Goal: Task Accomplishment & Management: Manage account settings

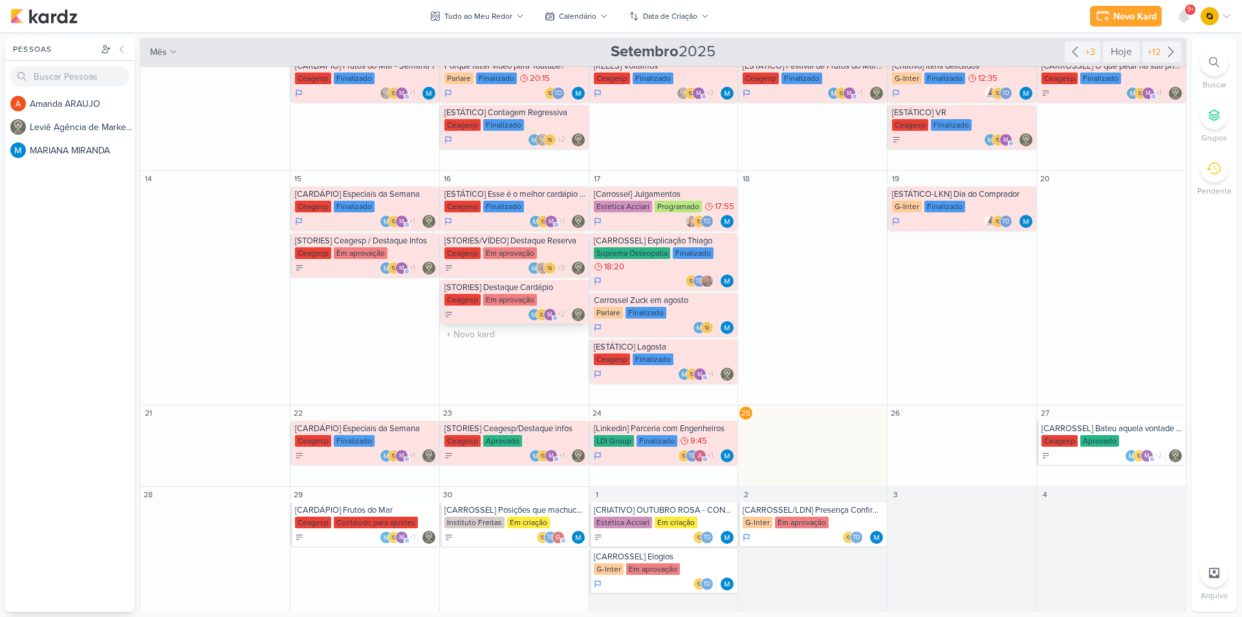
scroll to position [202, 0]
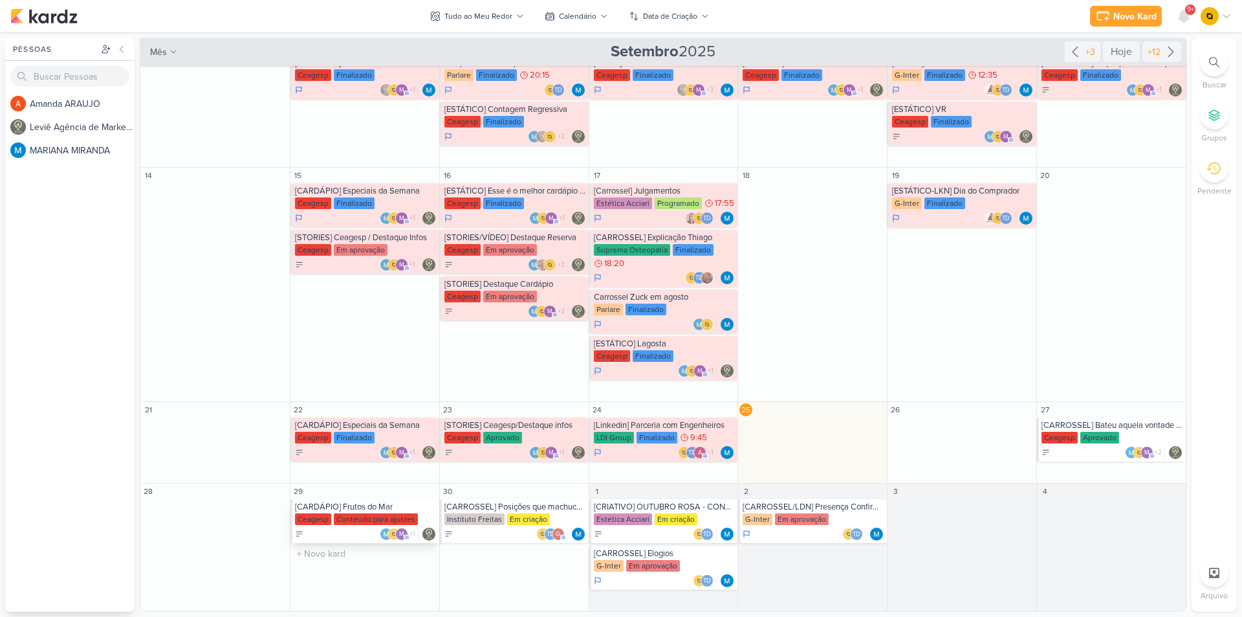
click at [375, 510] on div "[CARDÁPIO] Frutos do Mar" at bounding box center [366, 506] width 142 height 10
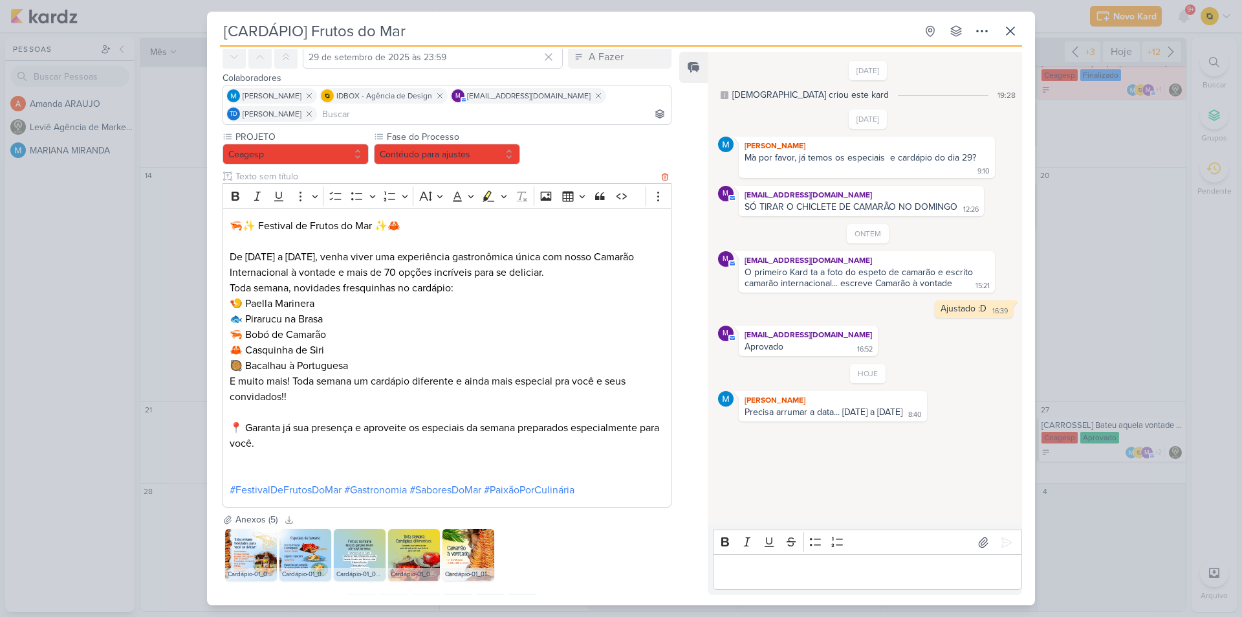
scroll to position [118, 0]
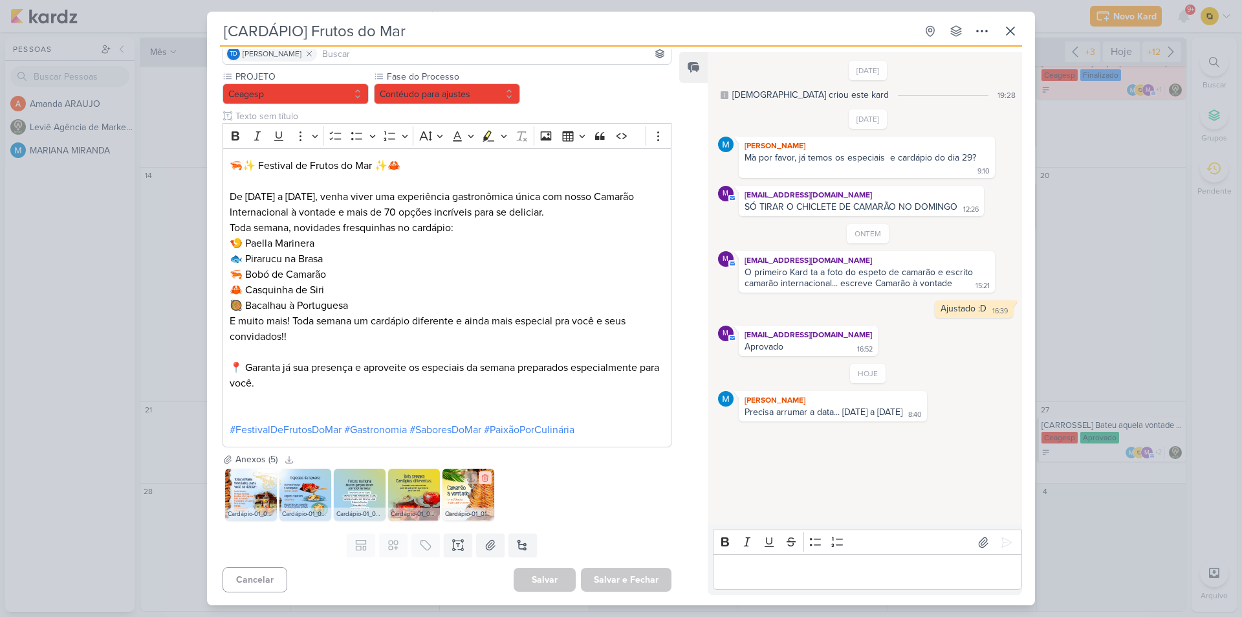
click at [489, 478] on icon at bounding box center [485, 477] width 9 height 9
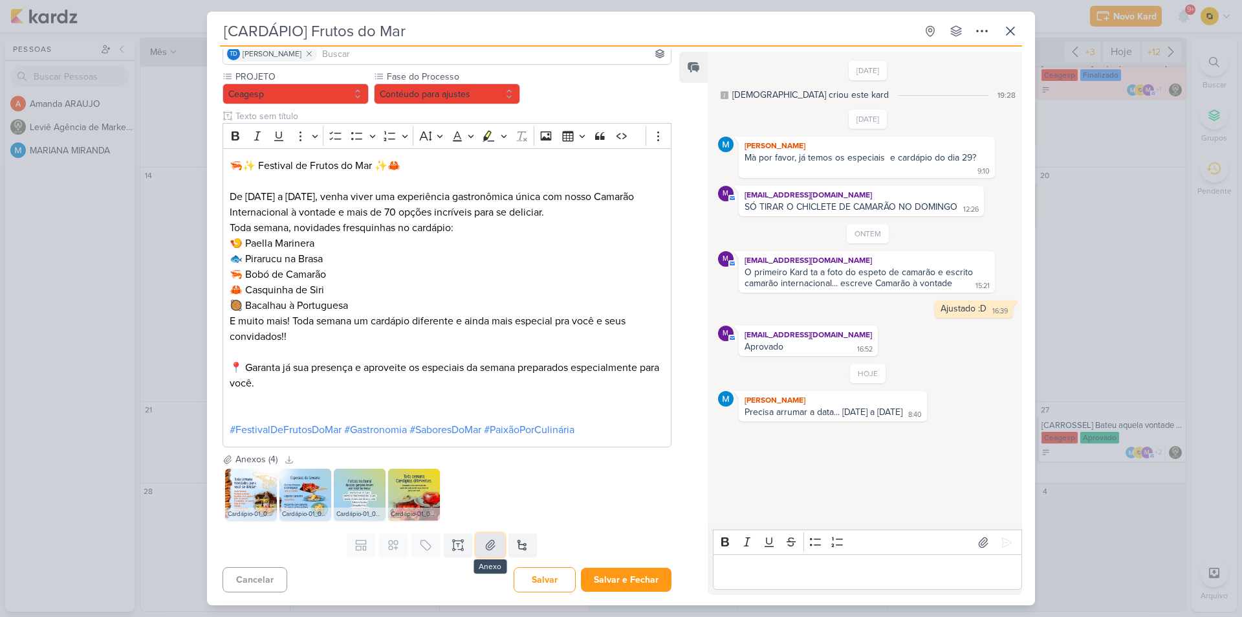
click at [488, 541] on icon at bounding box center [490, 545] width 9 height 10
click at [472, 494] on img at bounding box center [469, 494] width 52 height 52
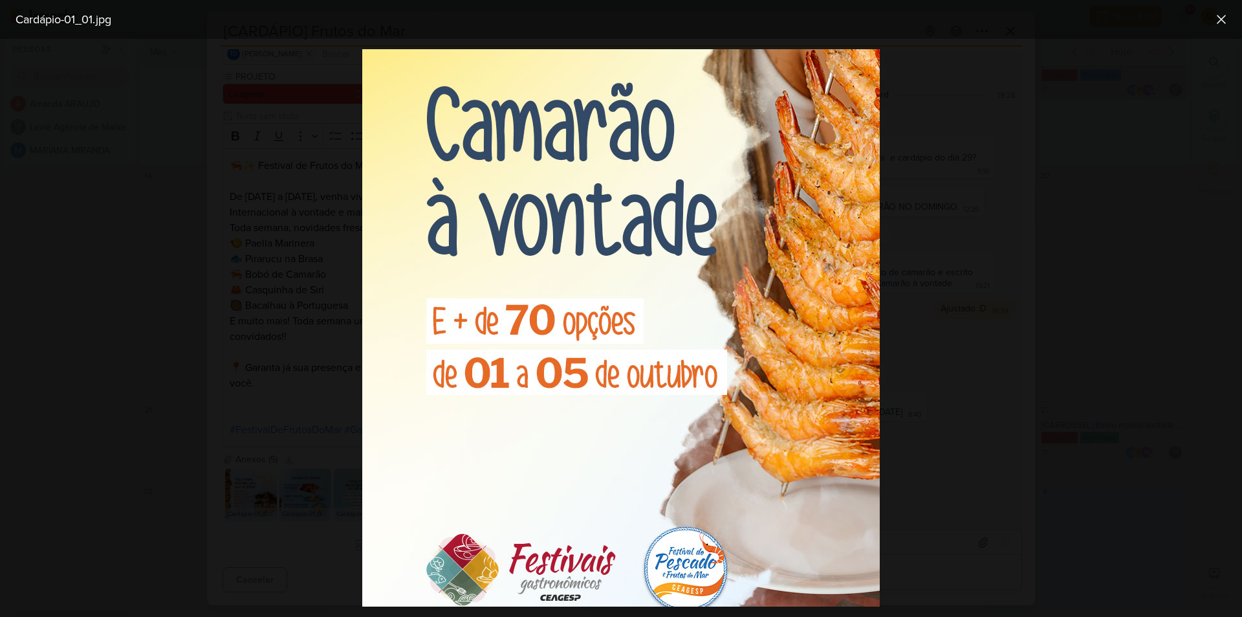
scroll to position [259, 0]
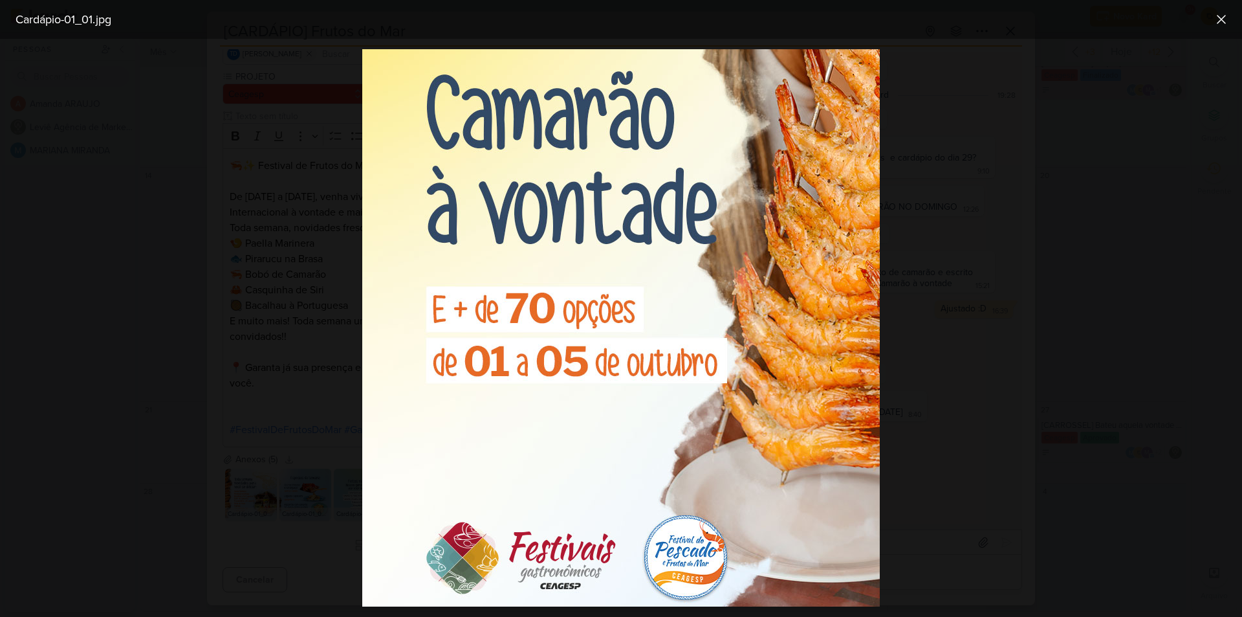
click at [209, 367] on div at bounding box center [621, 328] width 1242 height 578
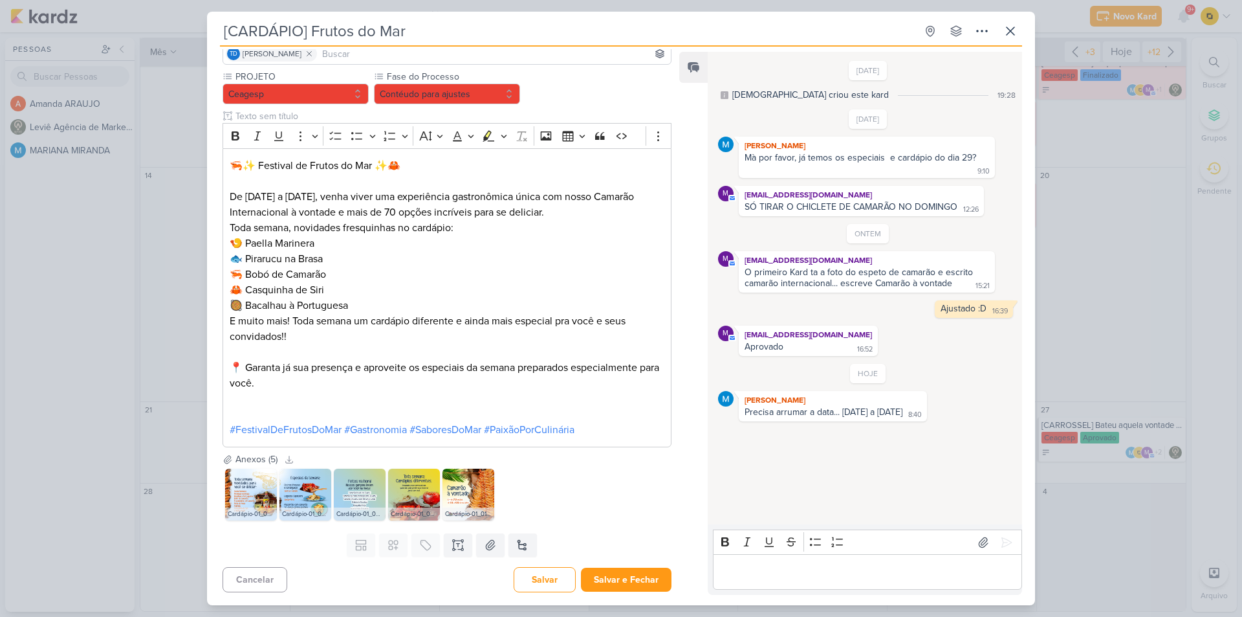
click at [767, 567] on p "Editor editing area: main" at bounding box center [867, 572] width 296 height 16
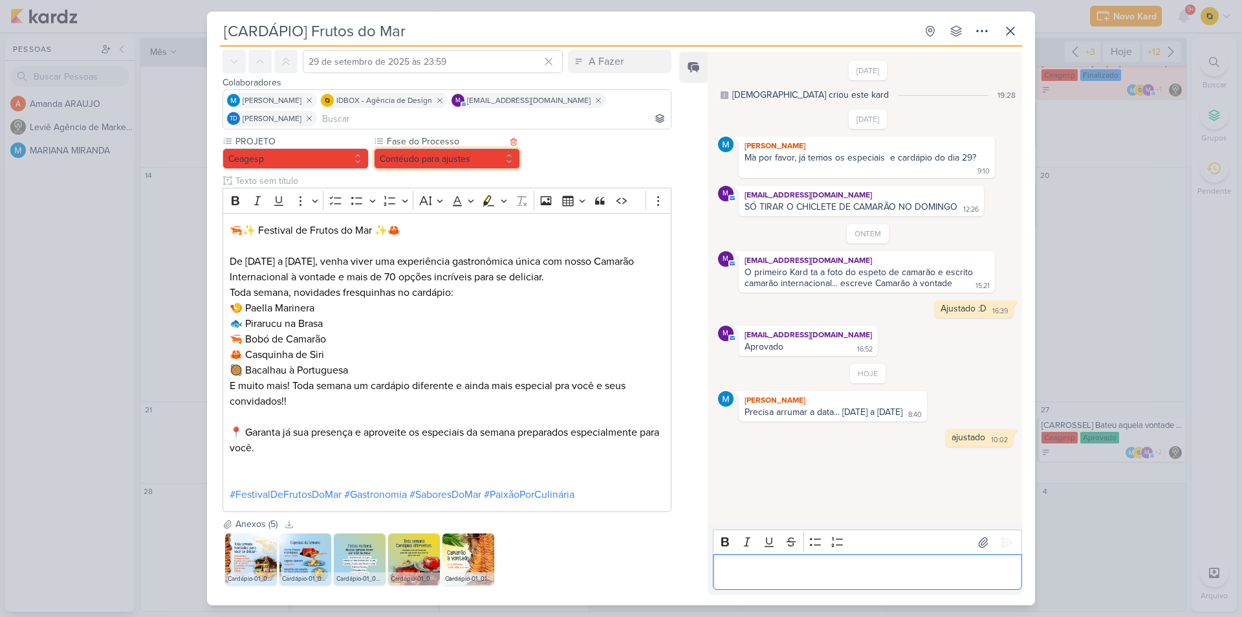
click at [445, 160] on button "Contéudo para ajustes" at bounding box center [447, 158] width 146 height 21
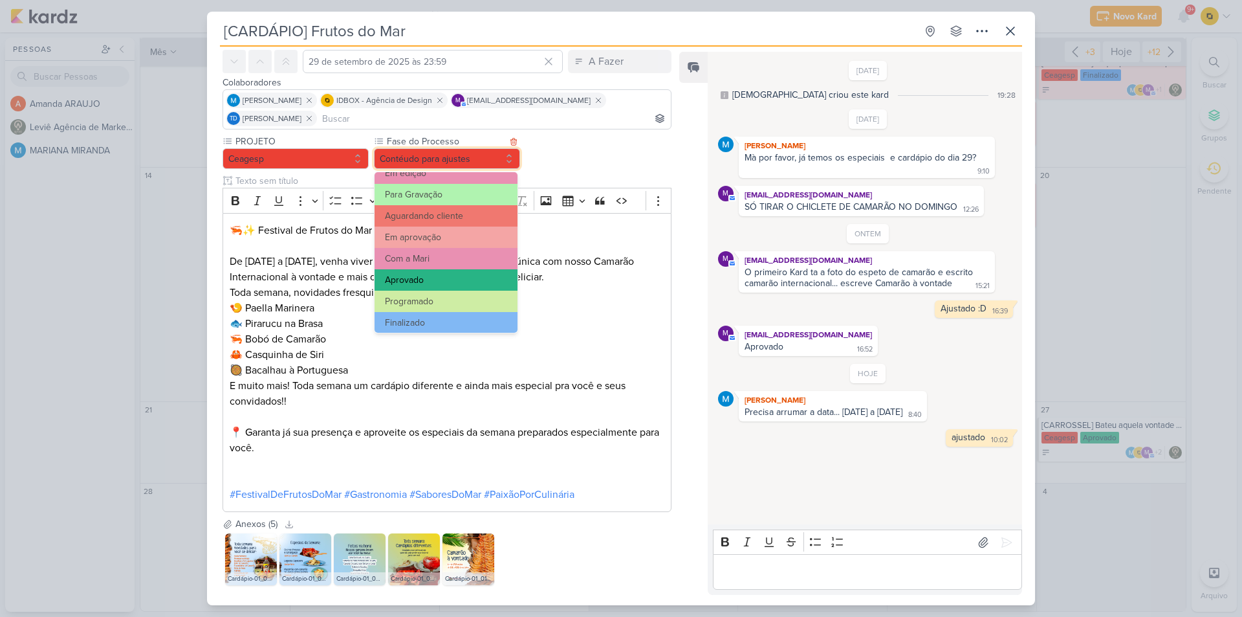
scroll to position [125, 0]
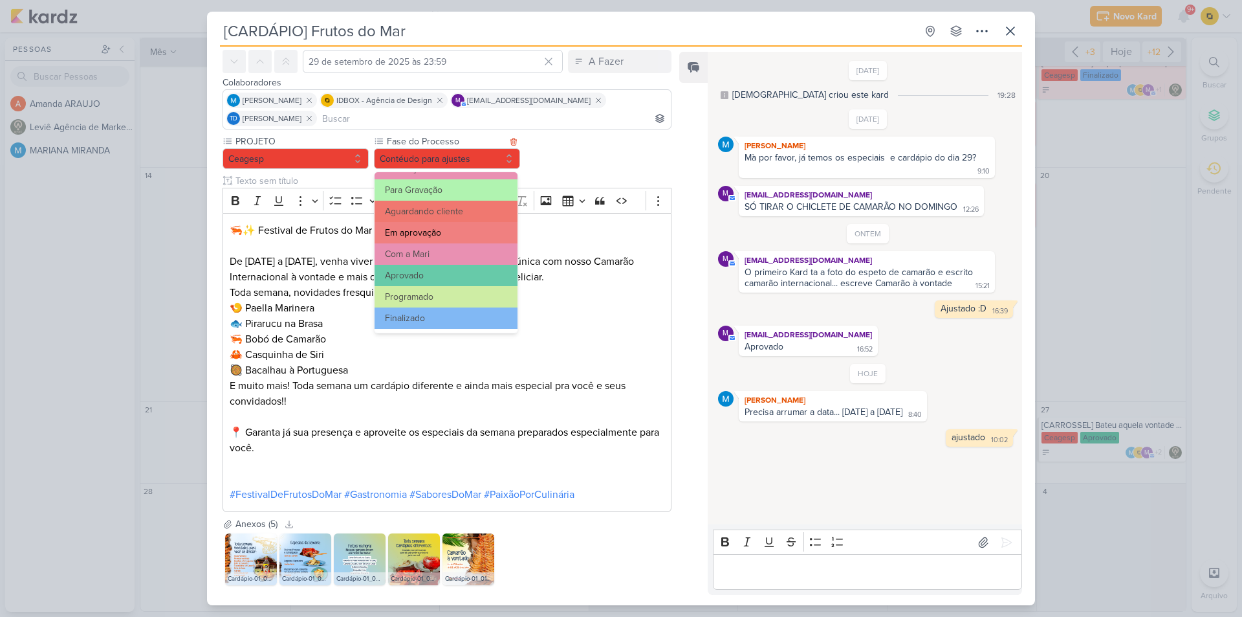
click at [425, 229] on button "Em aprovação" at bounding box center [446, 232] width 143 height 21
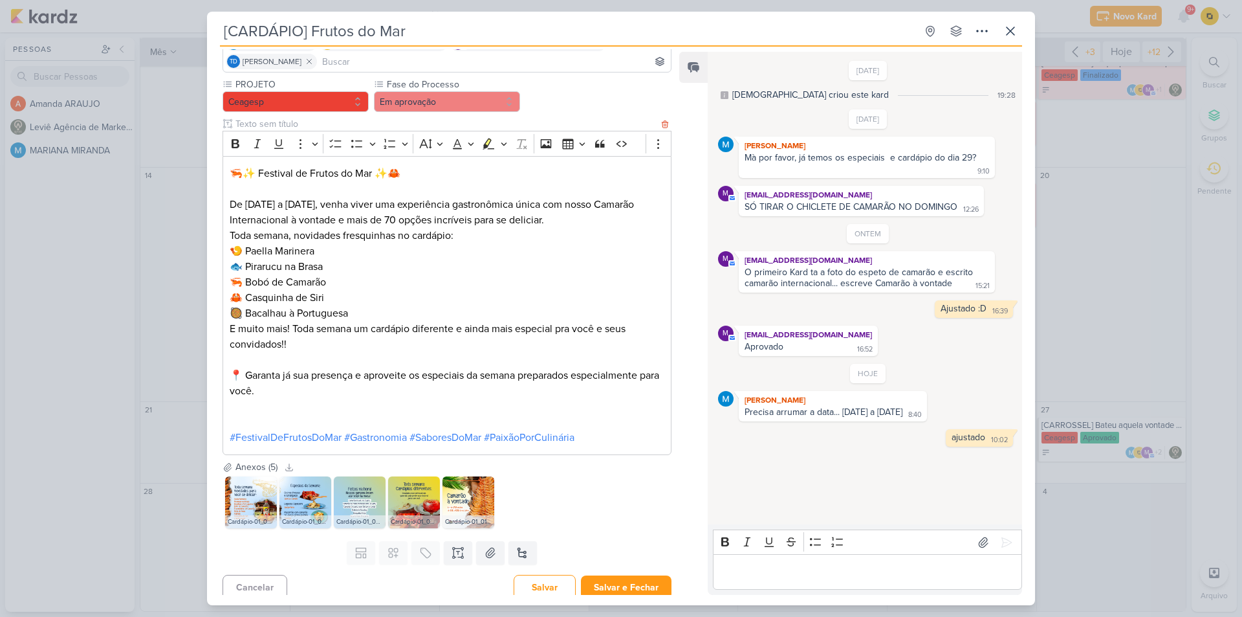
scroll to position [118, 0]
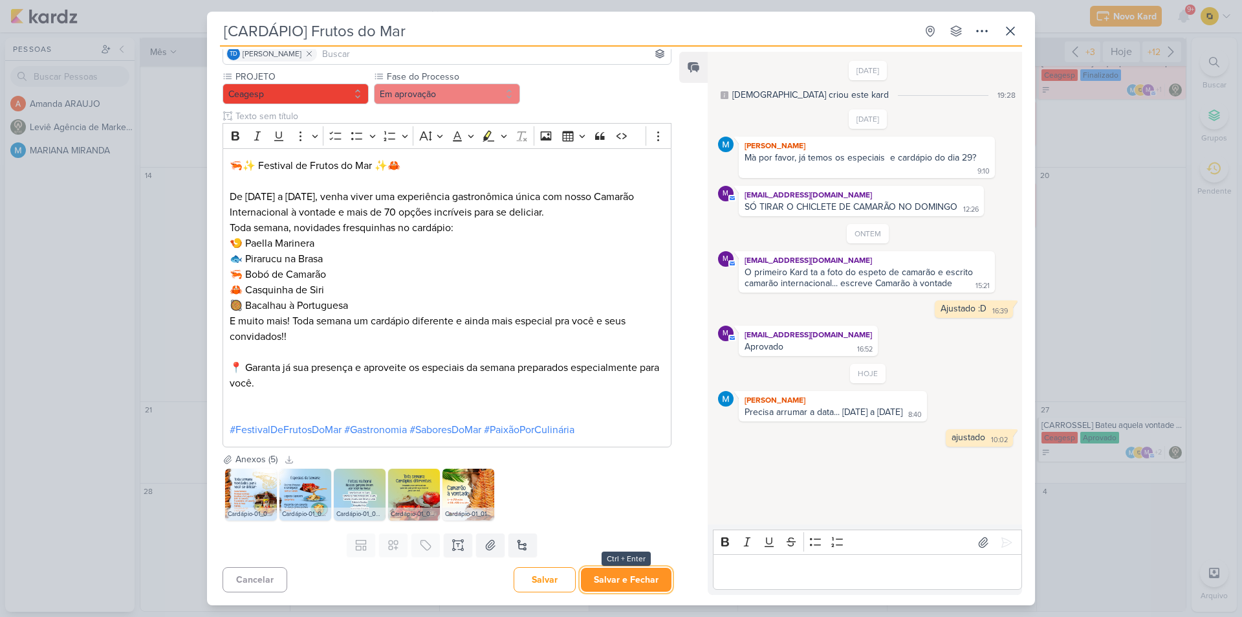
click at [608, 583] on button "Salvar e Fechar" at bounding box center [626, 579] width 91 height 24
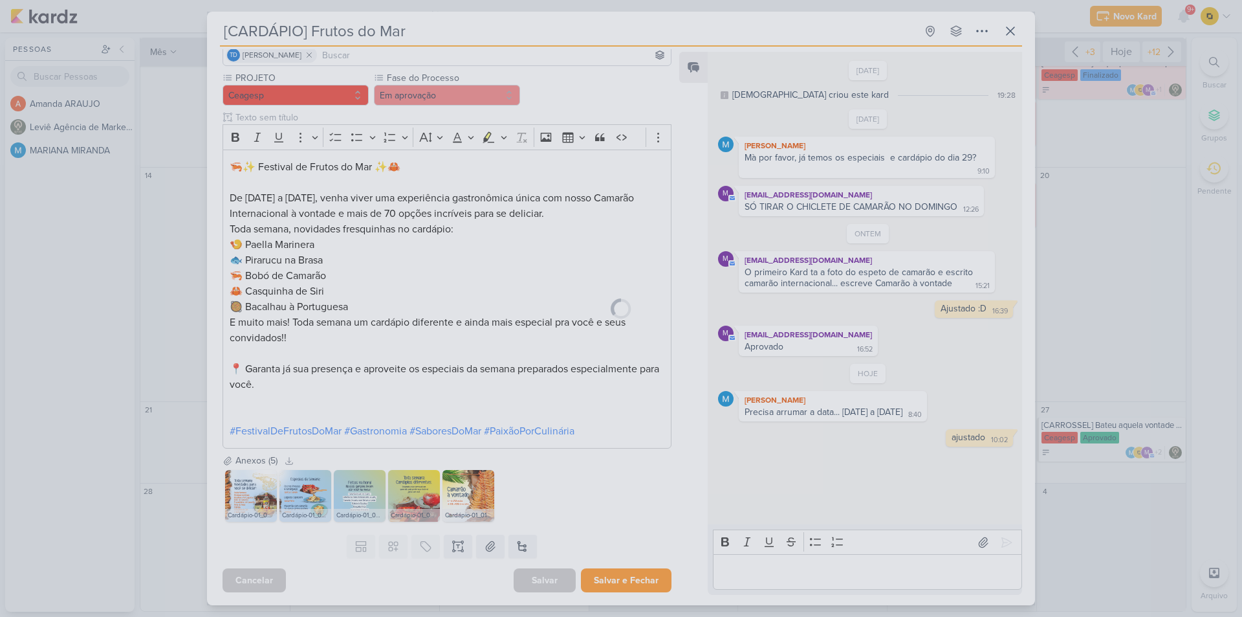
scroll to position [117, 0]
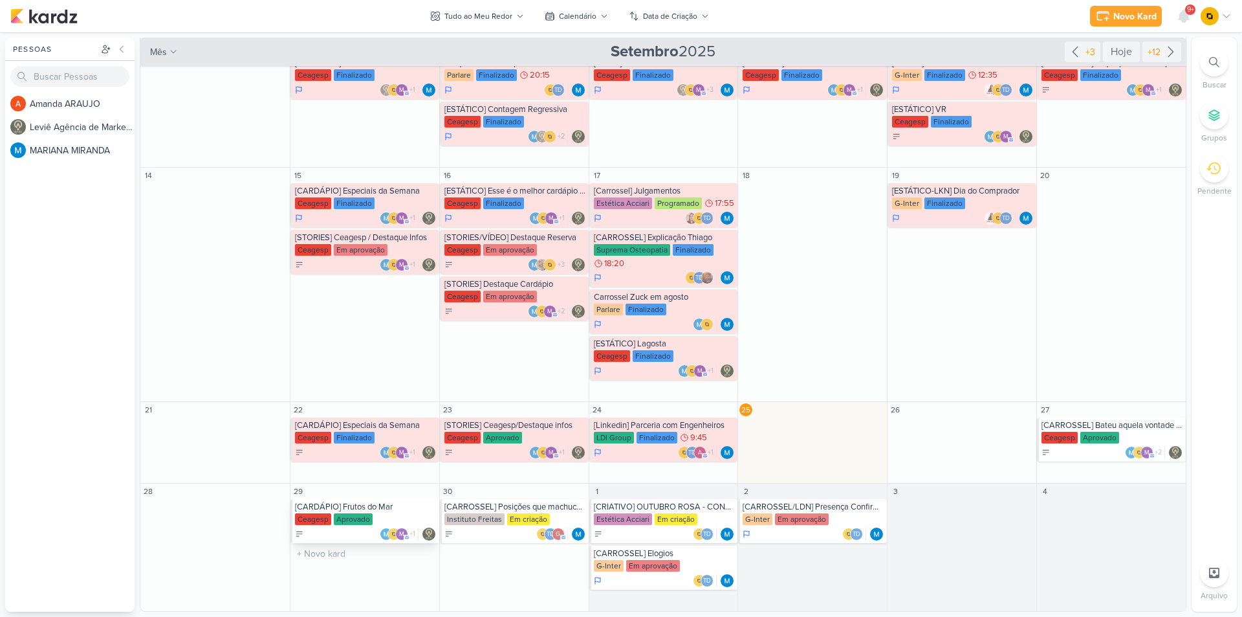
click at [382, 509] on div "[CARDÁPIO] Frutos do Mar" at bounding box center [366, 506] width 142 height 10
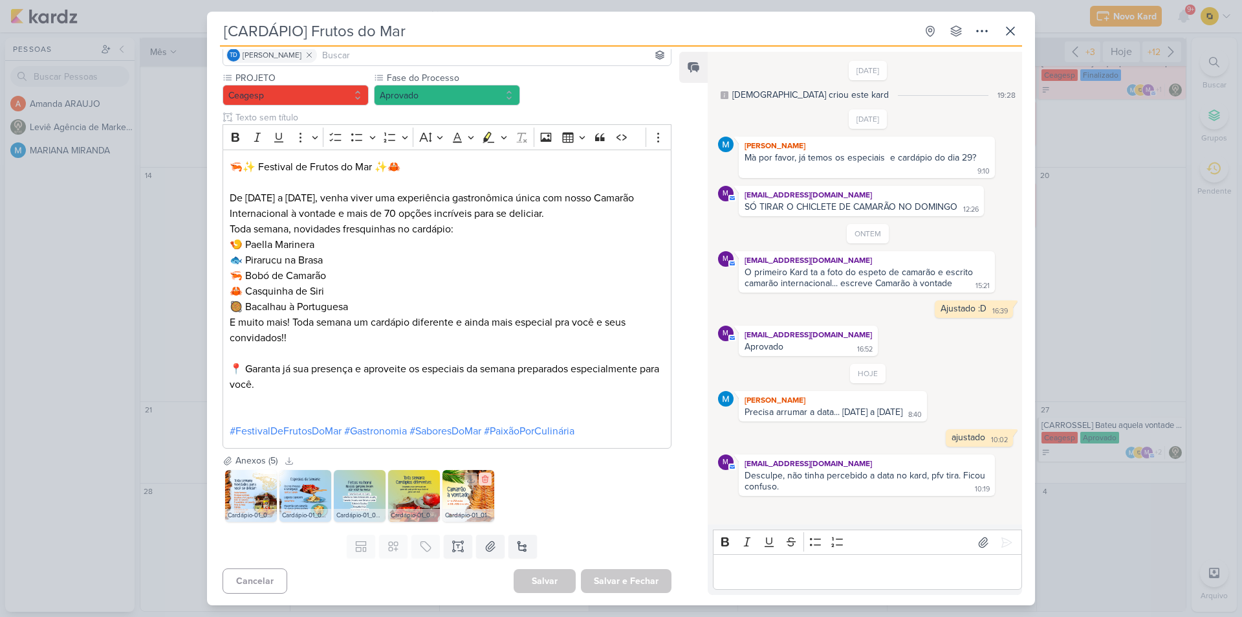
click at [486, 479] on icon at bounding box center [485, 479] width 6 height 7
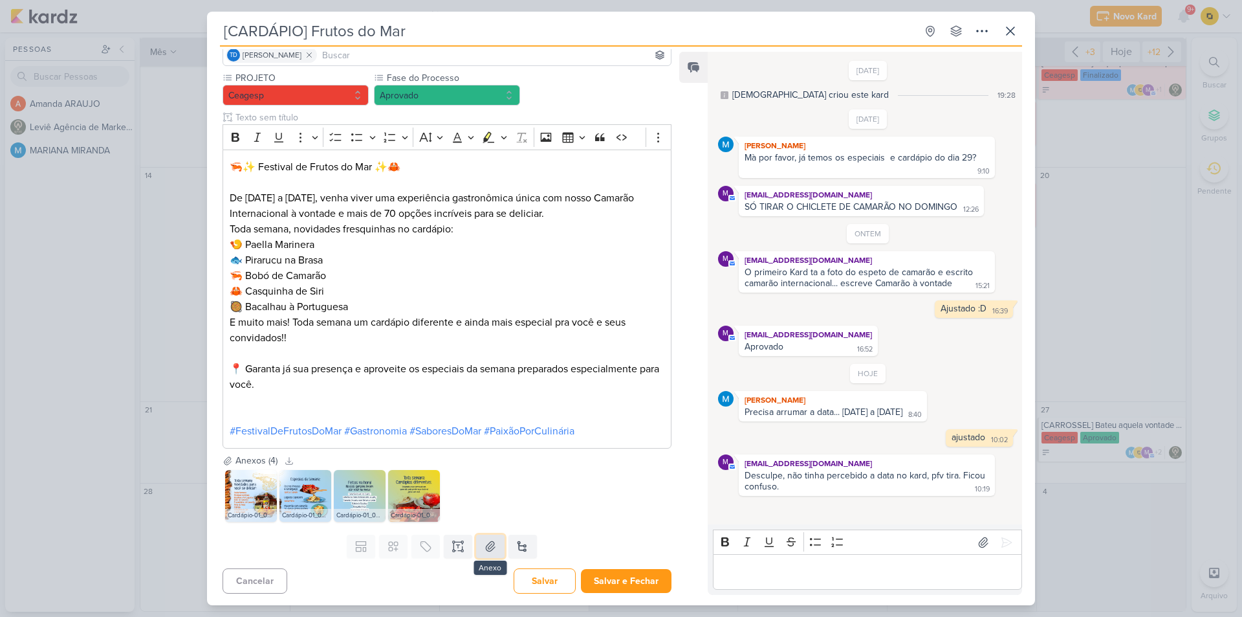
click at [496, 544] on button at bounding box center [490, 545] width 28 height 23
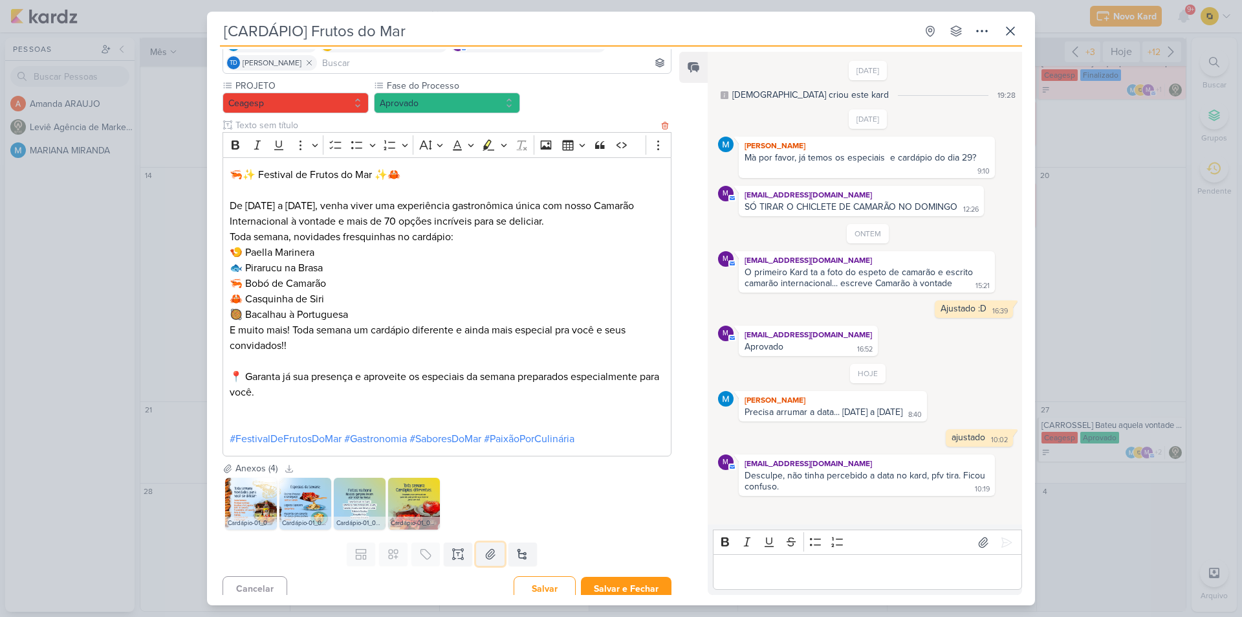
scroll to position [118, 0]
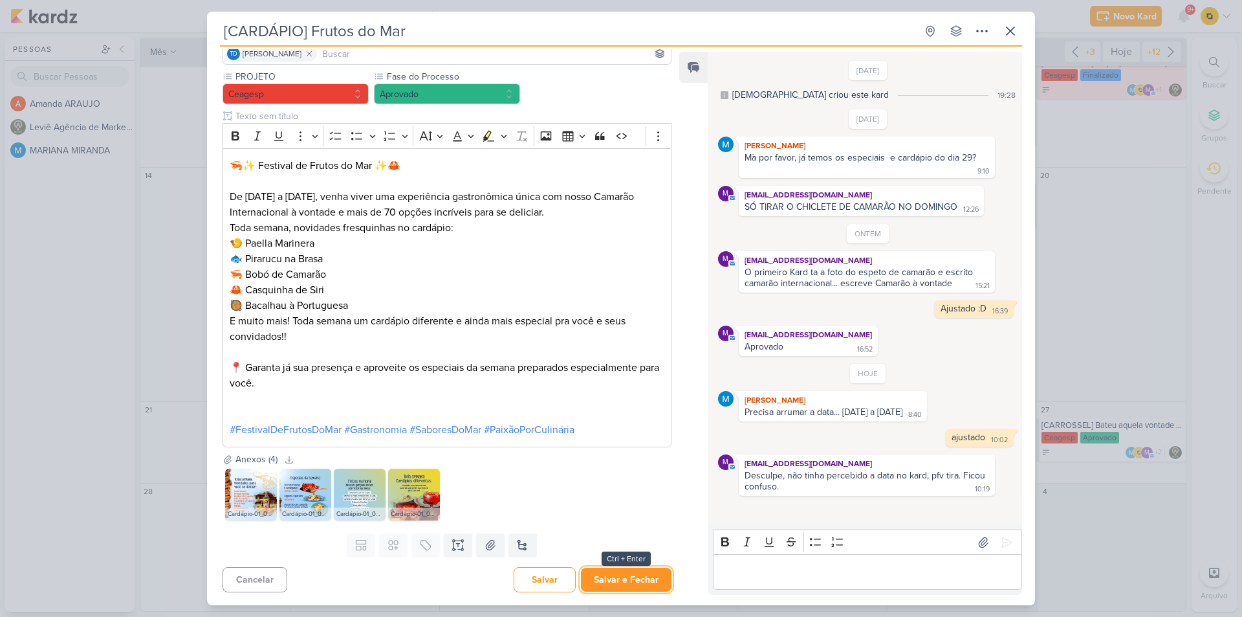
click at [625, 569] on button "Salvar e Fechar" at bounding box center [626, 579] width 91 height 24
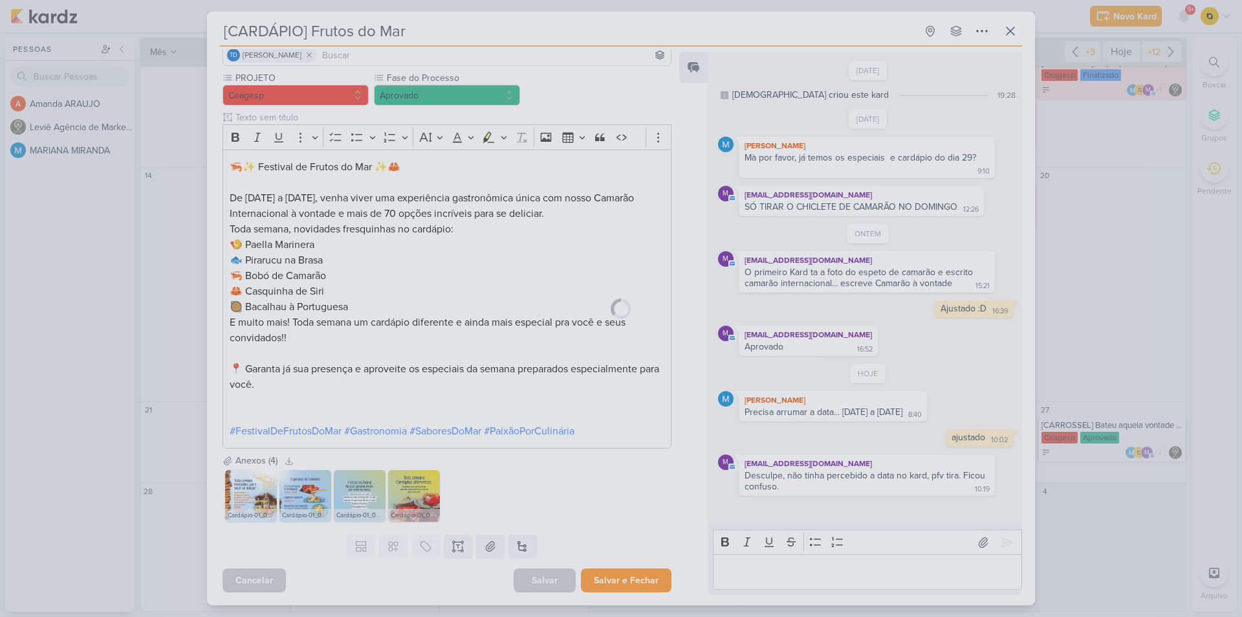
scroll to position [117, 0]
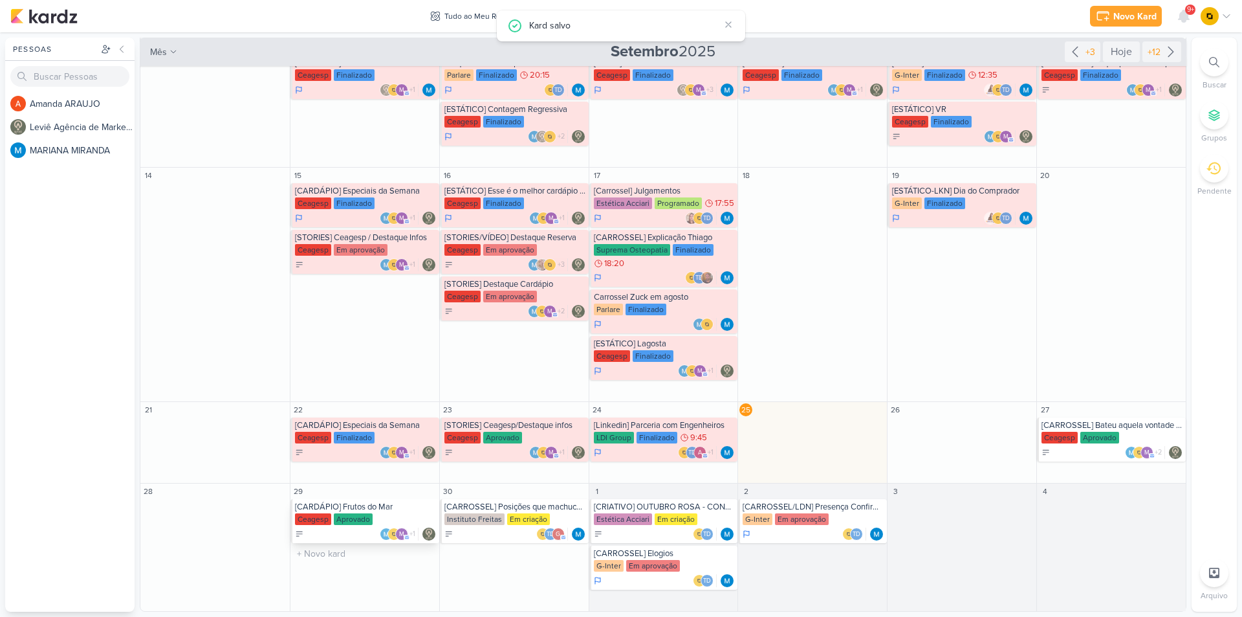
click at [383, 514] on div "Ceagesp Aprovado" at bounding box center [366, 519] width 142 height 13
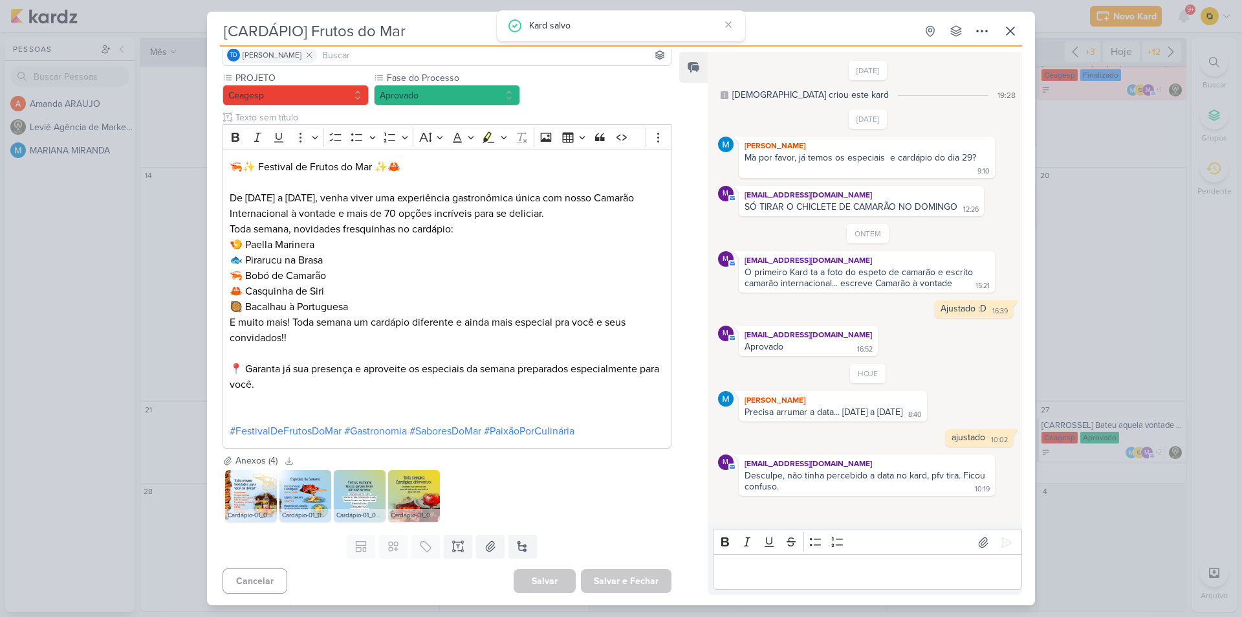
scroll to position [118, 0]
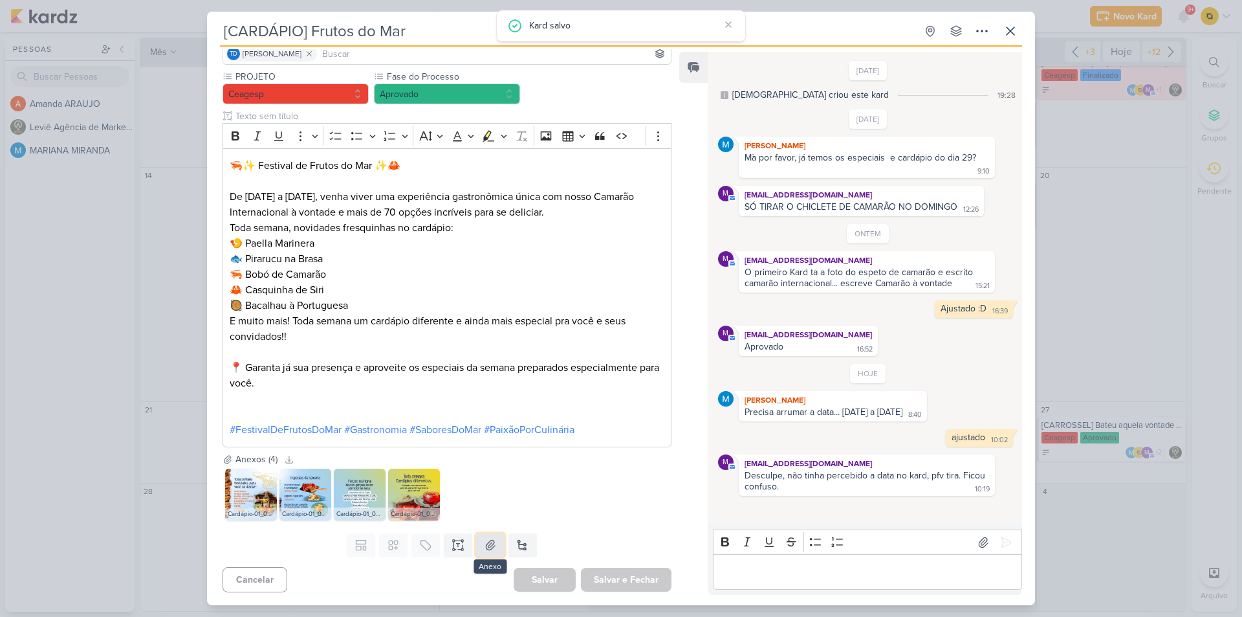
click at [496, 538] on button at bounding box center [490, 544] width 28 height 23
click at [491, 542] on icon at bounding box center [490, 544] width 13 height 13
click at [977, 539] on icon at bounding box center [983, 542] width 13 height 13
click at [977, 537] on icon at bounding box center [983, 542] width 13 height 13
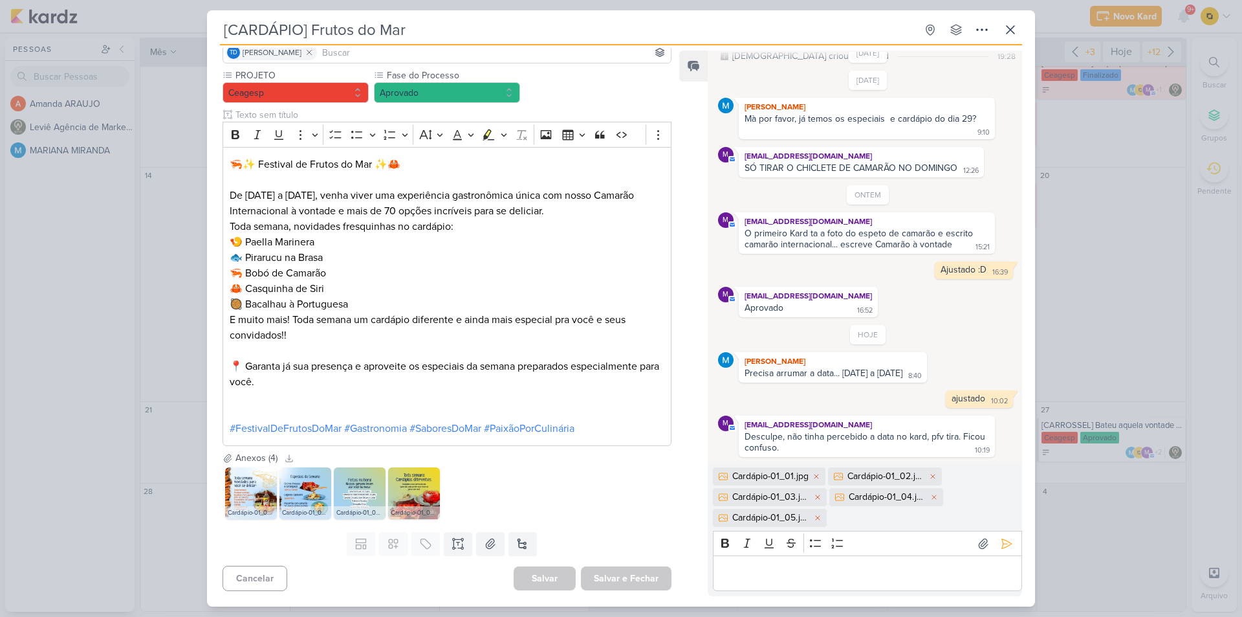
click at [760, 562] on div "Editor editing area: main" at bounding box center [867, 573] width 309 height 36
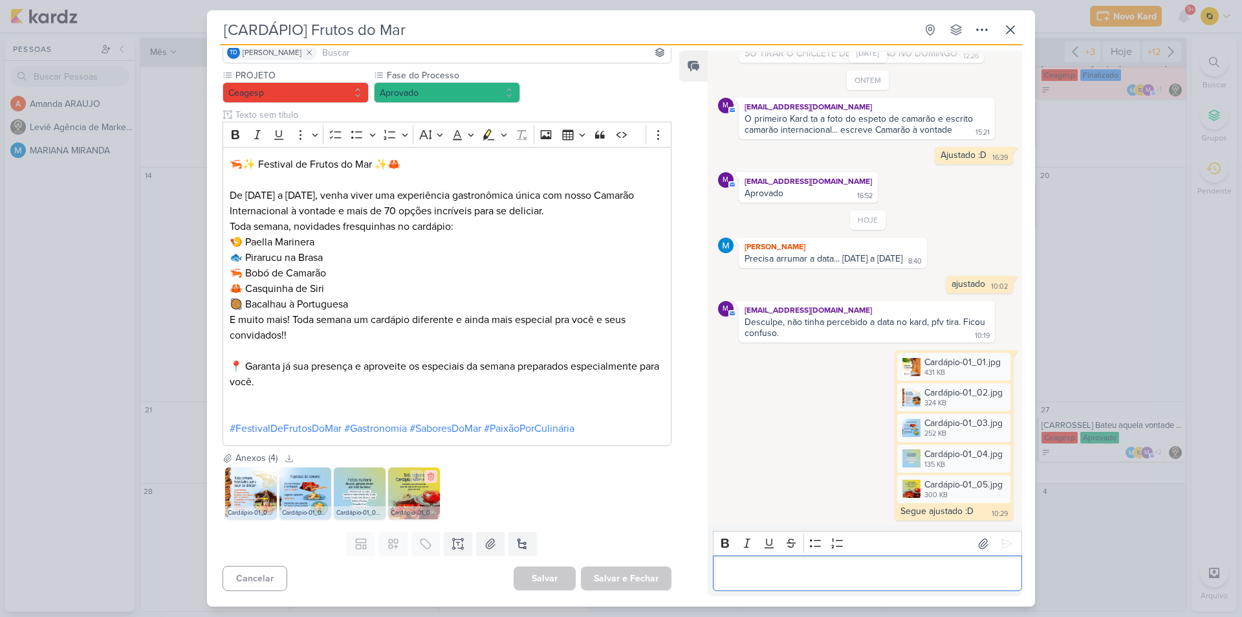
click at [429, 472] on icon at bounding box center [430, 476] width 9 height 9
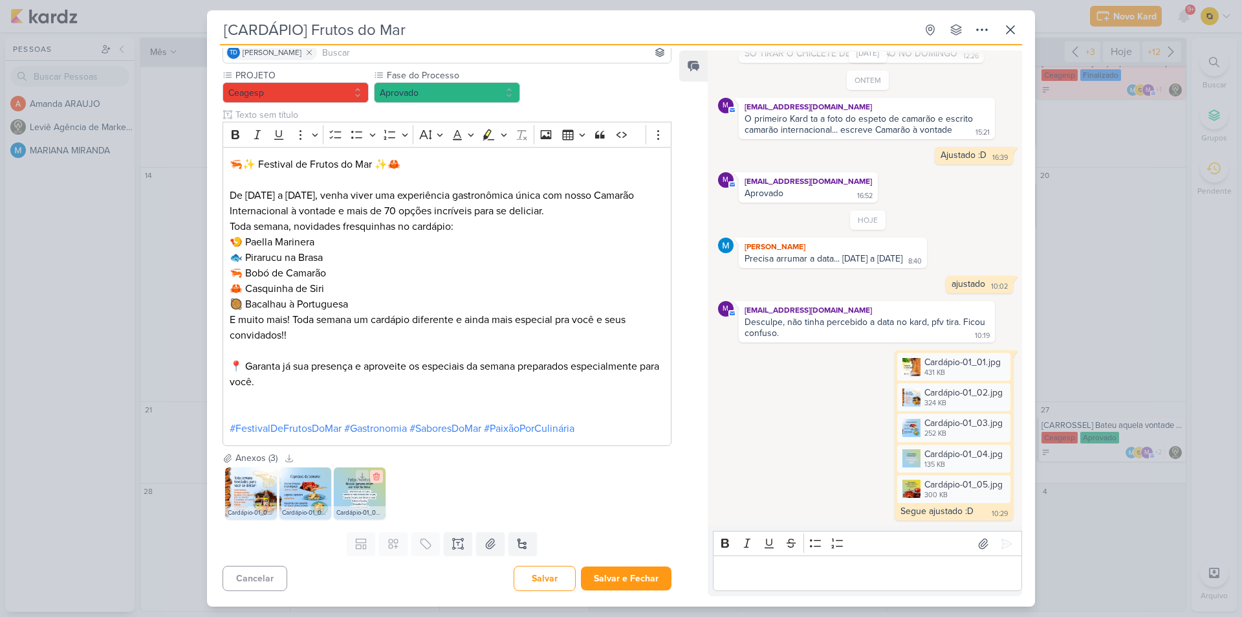
click at [374, 479] on icon at bounding box center [376, 476] width 6 height 7
click at [323, 479] on icon at bounding box center [322, 476] width 9 height 9
click at [270, 475] on icon at bounding box center [267, 476] width 9 height 9
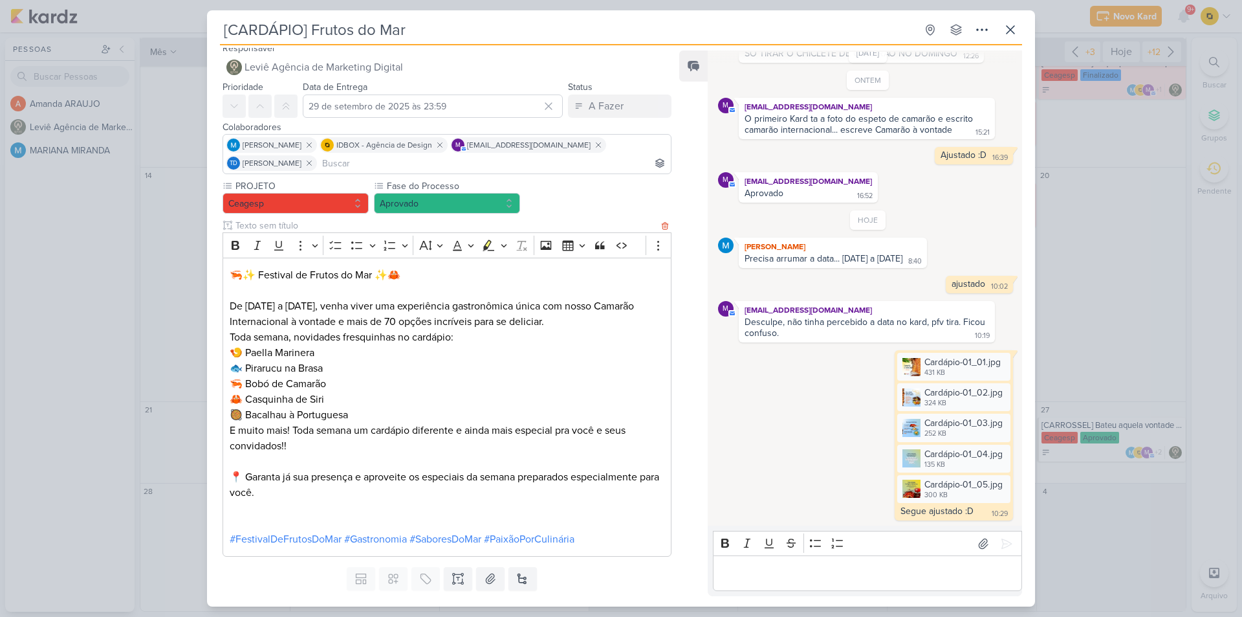
scroll to position [0, 0]
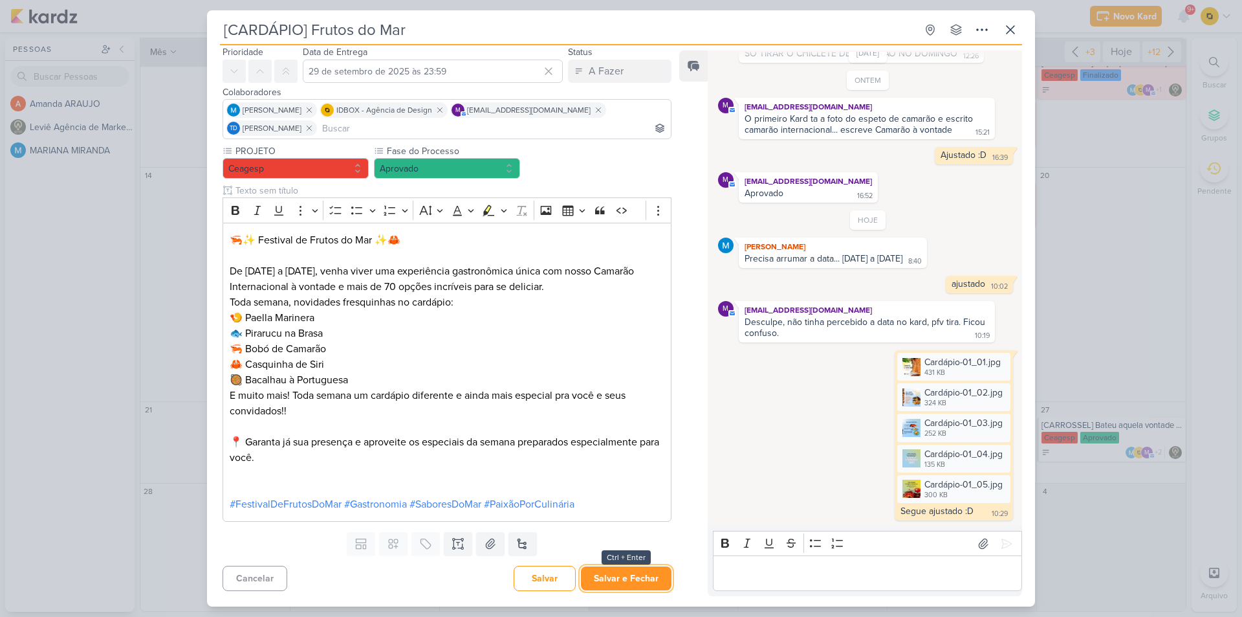
click at [596, 585] on button "Salvar e Fechar" at bounding box center [626, 578] width 91 height 24
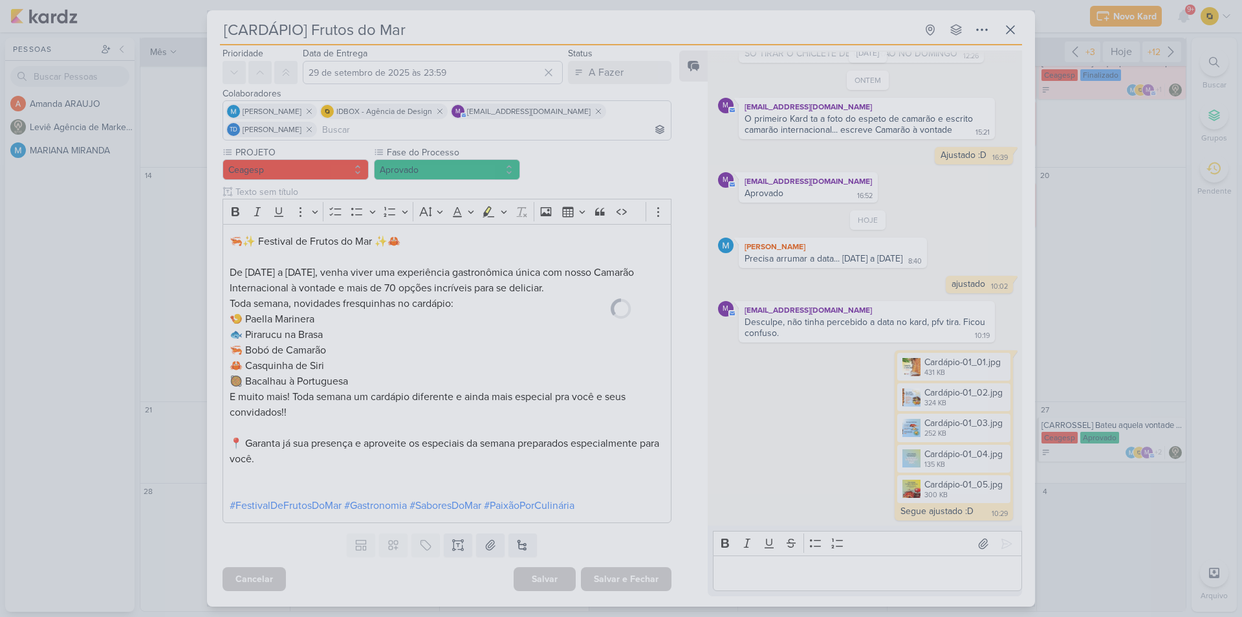
scroll to position [41, 0]
